Goal: Transaction & Acquisition: Purchase product/service

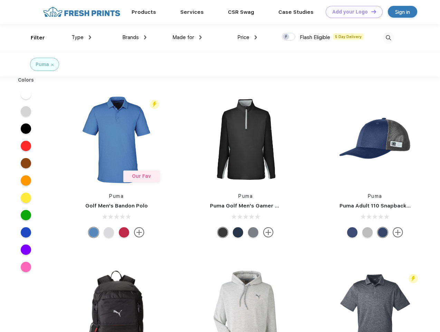
scroll to position [0, 0]
click at [352, 12] on link "Add your Logo Design Tool" at bounding box center [354, 12] width 57 height 12
click at [0, 0] on div "Design Tool" at bounding box center [0, 0] width 0 height 0
click at [371, 11] on link "Add your Logo Design Tool" at bounding box center [354, 12] width 57 height 12
click at [33, 38] on div "Filter" at bounding box center [38, 38] width 14 height 8
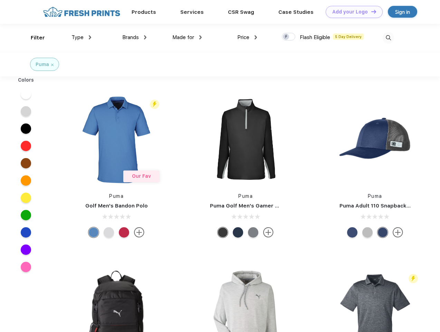
click at [81, 37] on span "Type" at bounding box center [77, 37] width 12 height 6
click at [134, 37] on span "Brands" at bounding box center [130, 37] width 17 height 6
click at [187, 37] on span "Made for" at bounding box center [183, 37] width 22 height 6
click at [247, 37] on span "Price" at bounding box center [243, 37] width 12 height 6
click at [289, 37] on div at bounding box center [288, 37] width 13 height 8
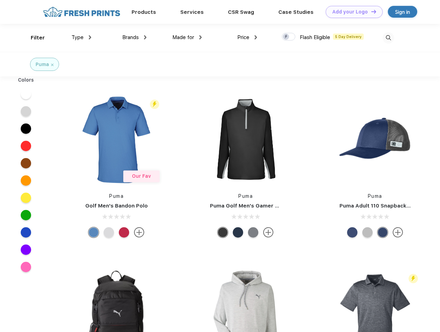
click at [286, 37] on input "checkbox" at bounding box center [284, 34] width 4 height 4
click at [388, 38] on img at bounding box center [388, 37] width 11 height 11
